Goal: Task Accomplishment & Management: Complete application form

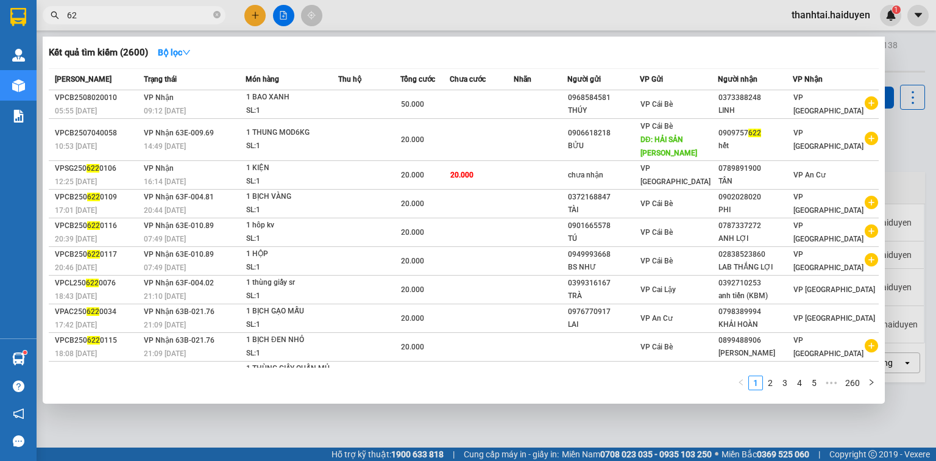
type input "6"
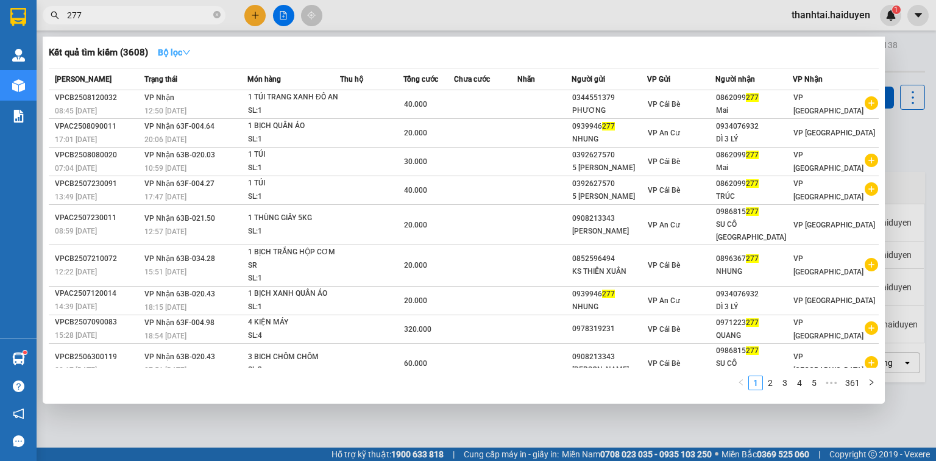
type input "277"
click at [189, 52] on icon "down" at bounding box center [186, 52] width 9 height 9
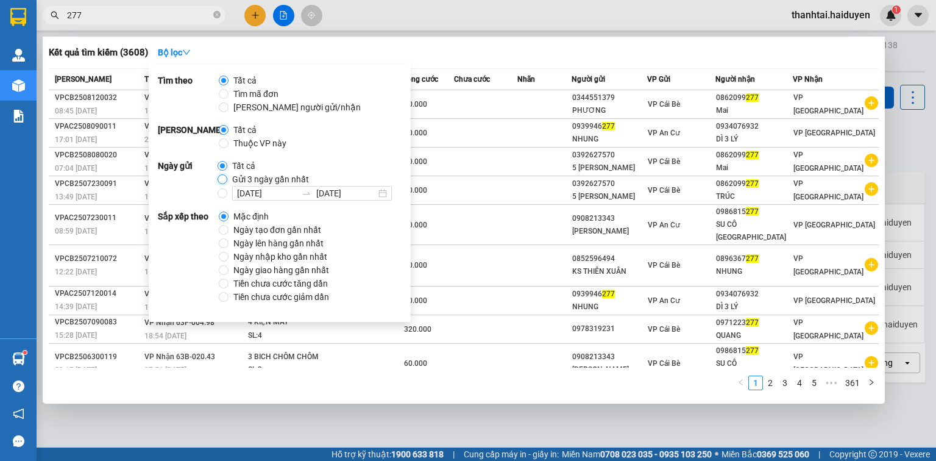
click at [220, 177] on input "Gửi 3 ngày gần nhất" at bounding box center [223, 179] width 10 height 10
radio input "true"
radio input "false"
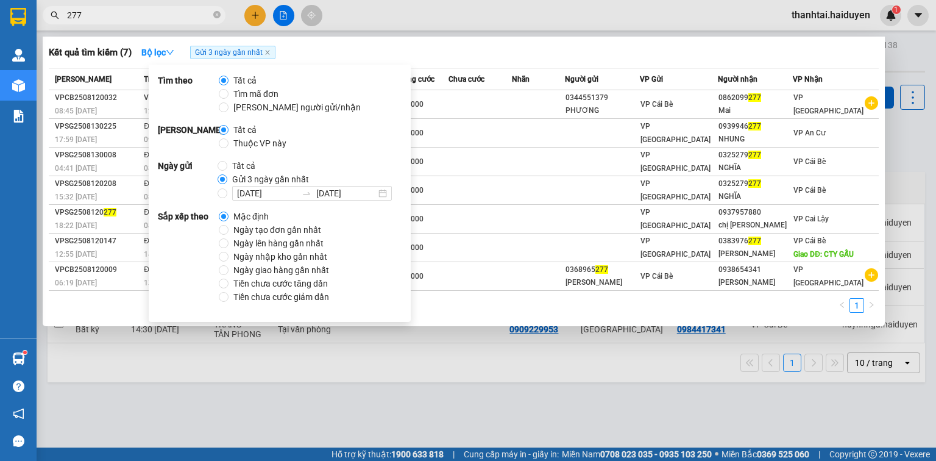
click at [138, 16] on input "277" at bounding box center [139, 15] width 144 height 13
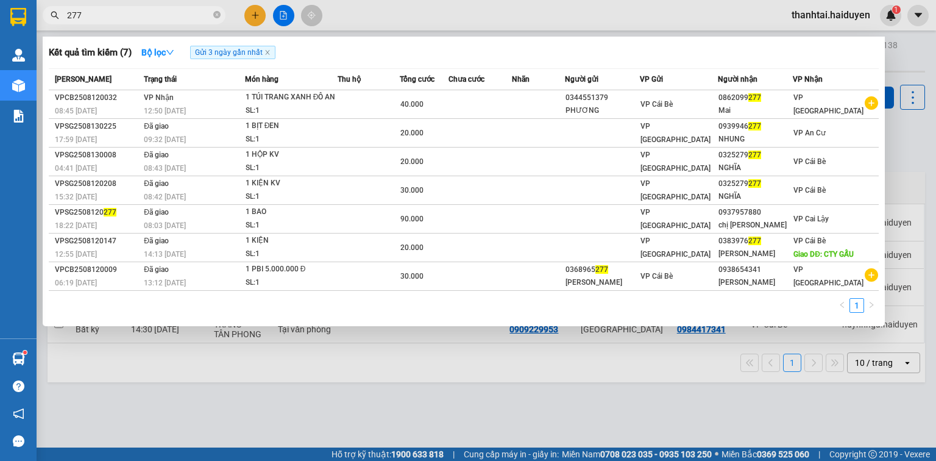
click at [64, 14] on span "277" at bounding box center [134, 15] width 183 height 18
drag, startPoint x: 96, startPoint y: 17, endPoint x: 51, endPoint y: 16, distance: 44.5
click at [53, 16] on div "277" at bounding box center [119, 15] width 238 height 18
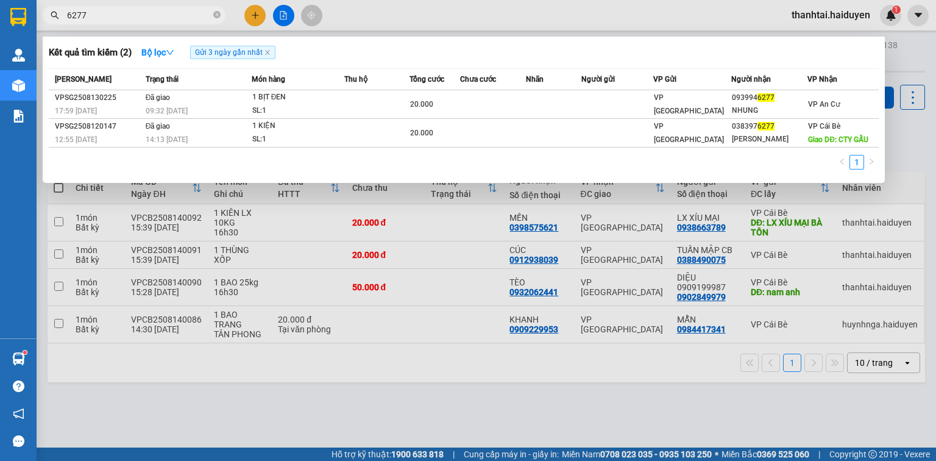
drag, startPoint x: 98, startPoint y: 12, endPoint x: 12, endPoint y: 48, distance: 93.2
click at [12, 46] on section "Kết quả tìm kiếm ( 2 ) Bộ lọc Gửi 3 ngày gần nhất Mã ĐH Trạng thái Món hàng Thu…" at bounding box center [468, 230] width 936 height 461
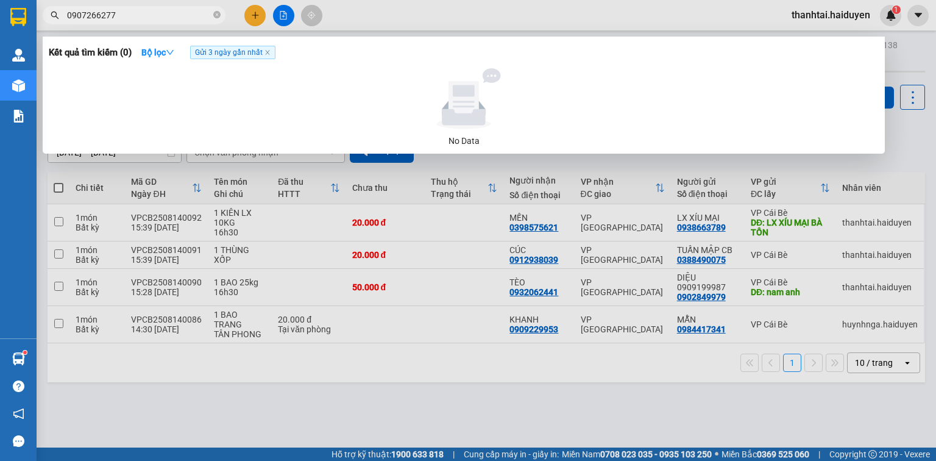
click at [152, 16] on input "0907266277" at bounding box center [139, 15] width 144 height 13
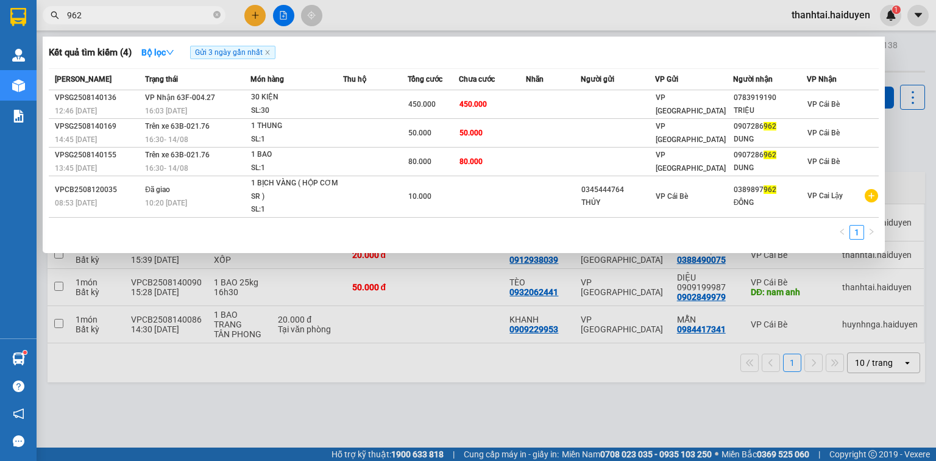
drag, startPoint x: 111, startPoint y: 18, endPoint x: 4, endPoint y: 34, distance: 108.4
click at [4, 34] on section "Kết quả tìm kiếm ( 4 ) Bộ lọc Gửi 3 ngày gần nhất Mã ĐH Trạng thái Món hàng Thu…" at bounding box center [468, 230] width 936 height 461
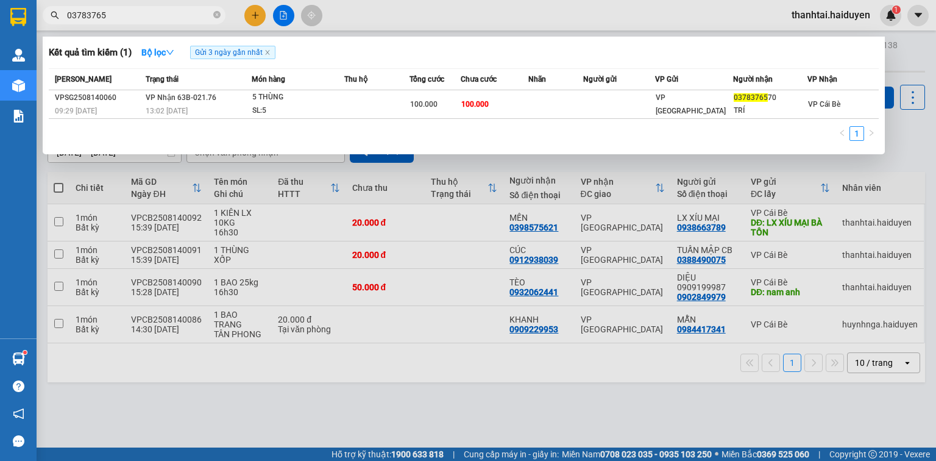
type input "03783765"
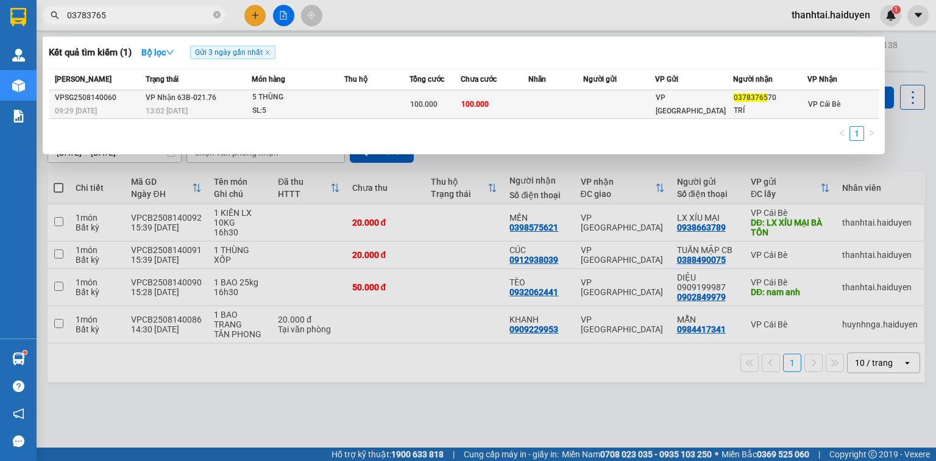
click at [617, 105] on td at bounding box center [618, 104] width 71 height 29
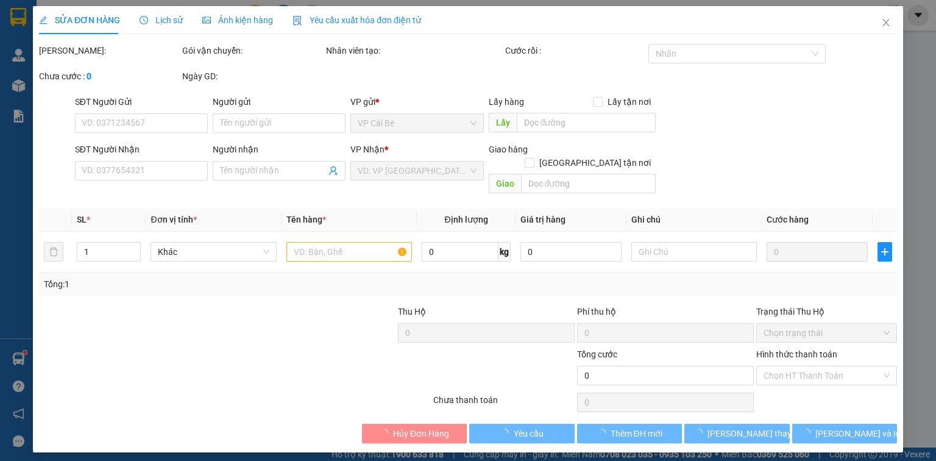
type input "0378376570"
type input "TRÍ"
type input "100.000"
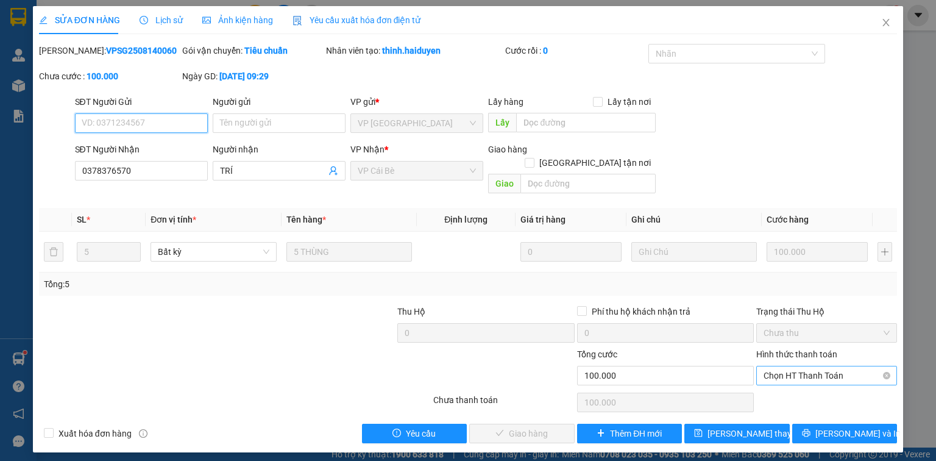
click at [780, 366] on span "Chọn HT Thanh Toán" at bounding box center [827, 375] width 126 height 18
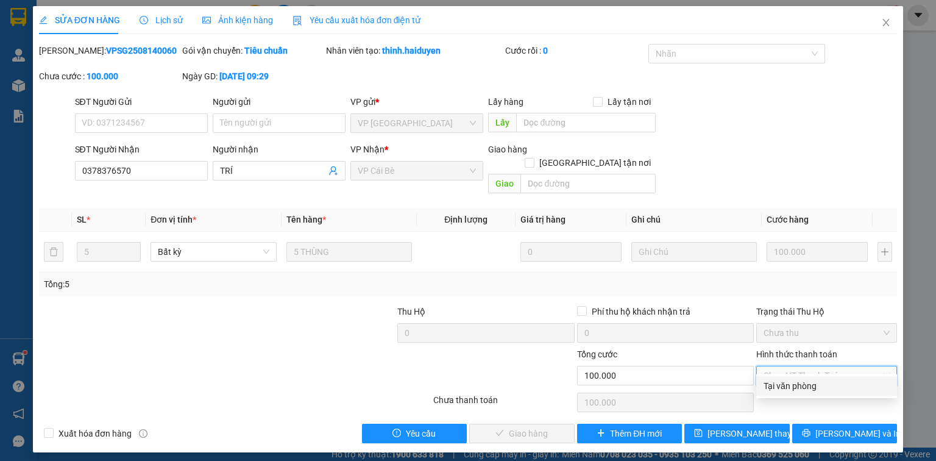
click at [785, 383] on div "Tại văn phòng" at bounding box center [827, 385] width 126 height 13
type input "0"
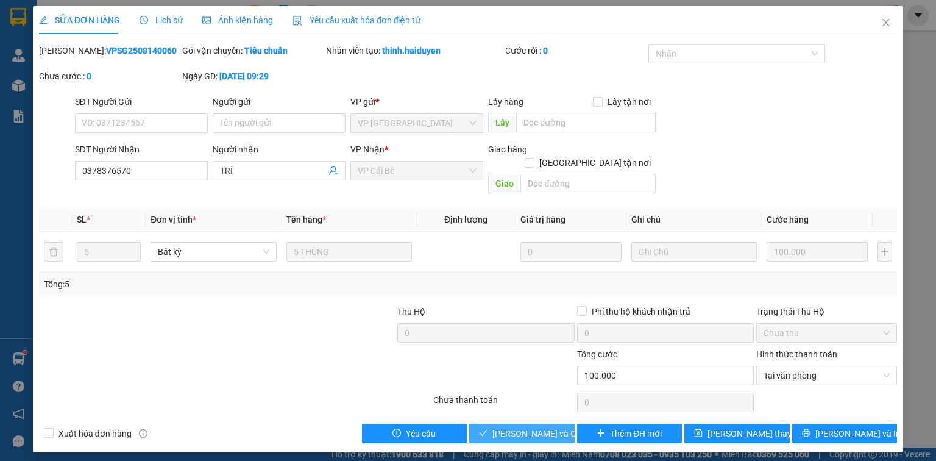
click at [558, 427] on span "[PERSON_NAME] và Giao hàng" at bounding box center [550, 433] width 117 height 13
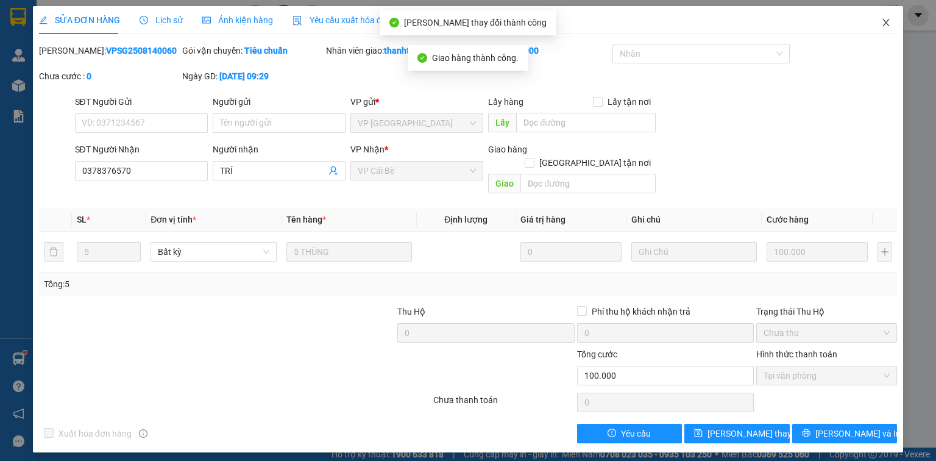
click at [886, 21] on icon "close" at bounding box center [886, 23] width 10 height 10
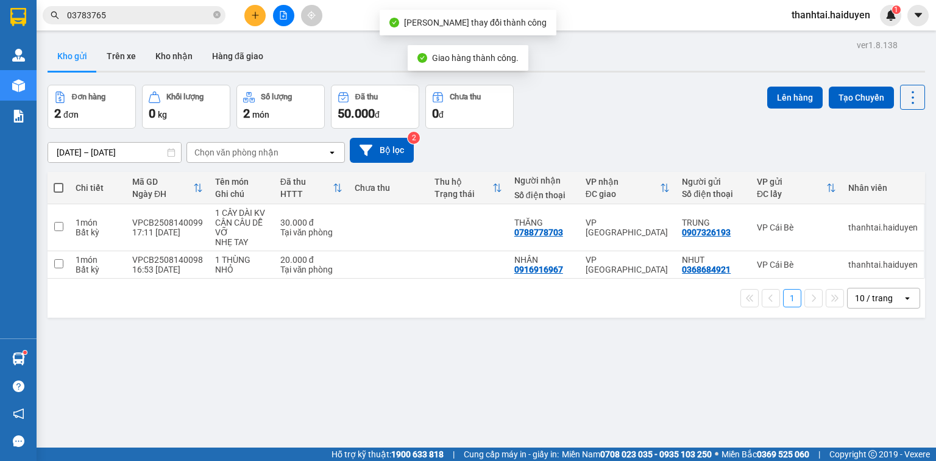
click at [130, 17] on input "03783765" at bounding box center [139, 15] width 144 height 13
